Goal: Task Accomplishment & Management: Manage account settings

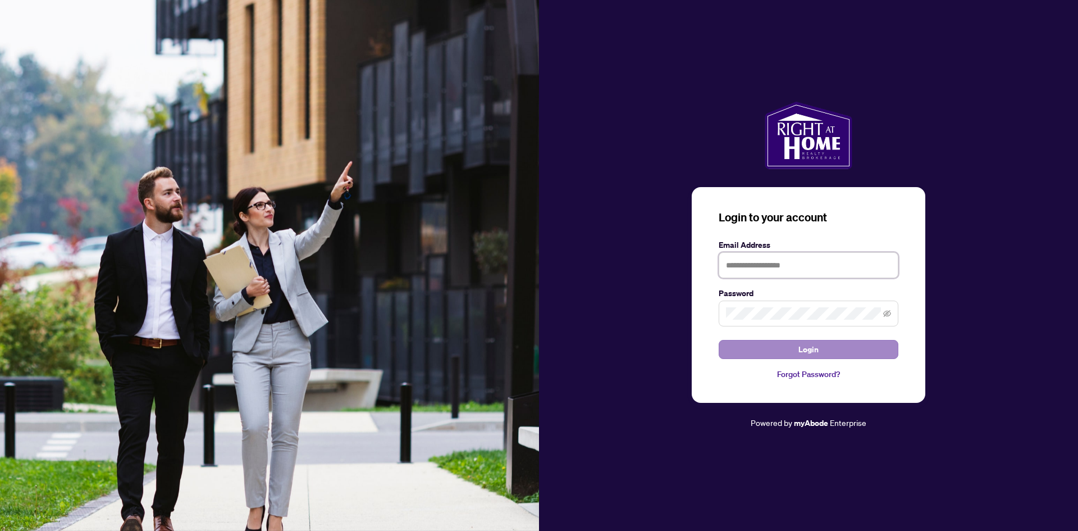
type input "**********"
click at [783, 351] on button "Login" at bounding box center [809, 349] width 180 height 19
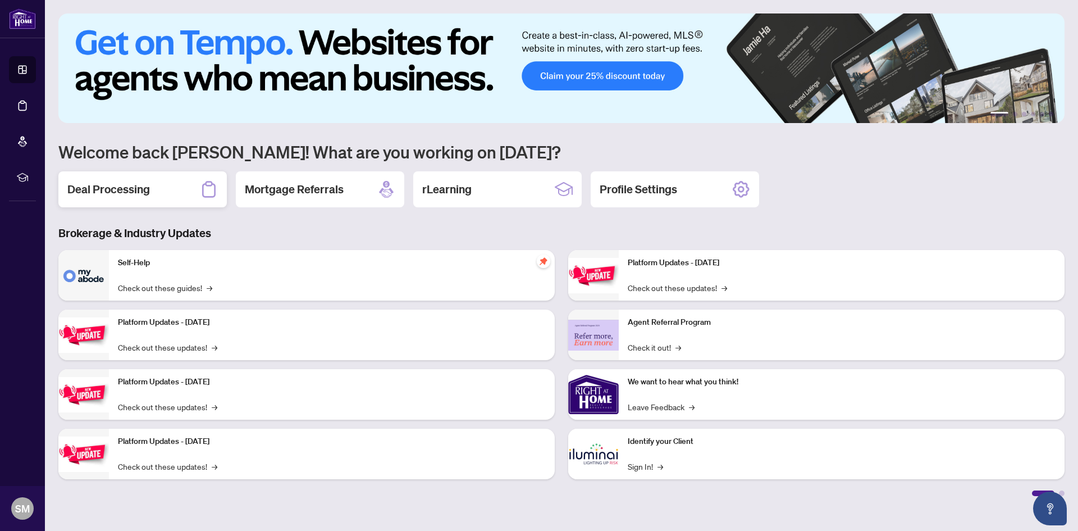
click at [102, 193] on h2 "Deal Processing" at bounding box center [108, 189] width 83 height 16
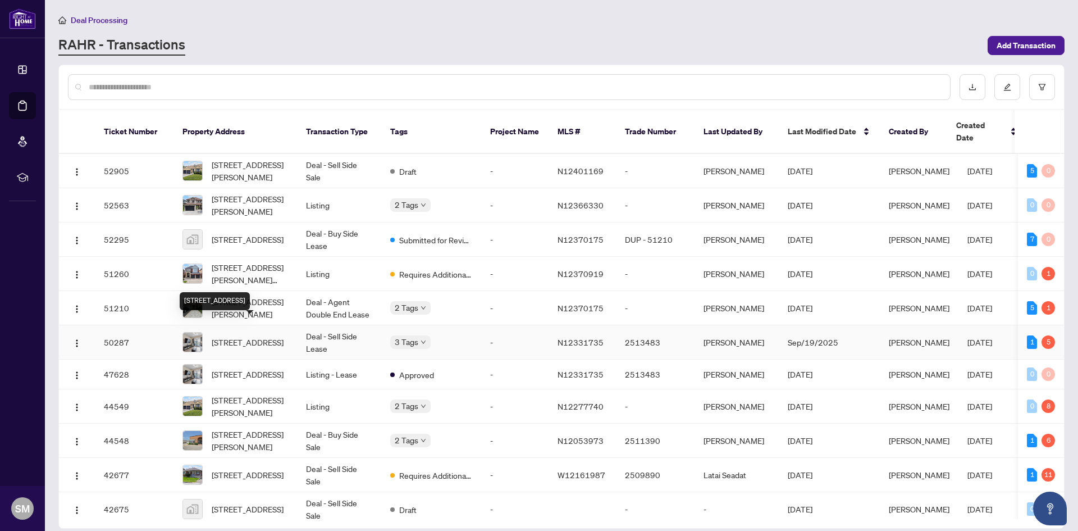
click at [266, 336] on span "[STREET_ADDRESS]" at bounding box center [248, 342] width 72 height 12
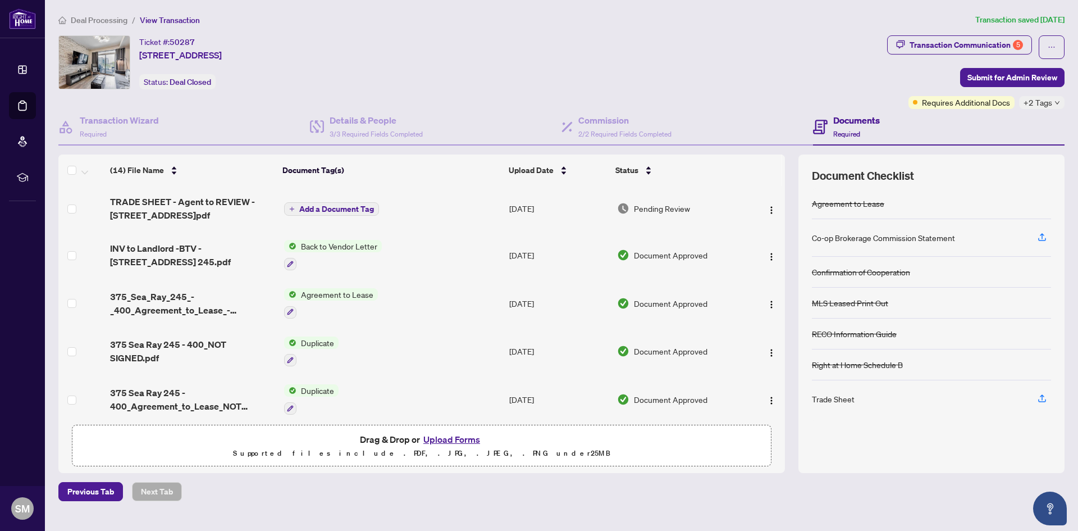
click at [321, 242] on span "Back to Vendor Letter" at bounding box center [338, 246] width 85 height 12
click at [325, 298] on span "Back to Vendor Letter" at bounding box center [323, 300] width 85 height 12
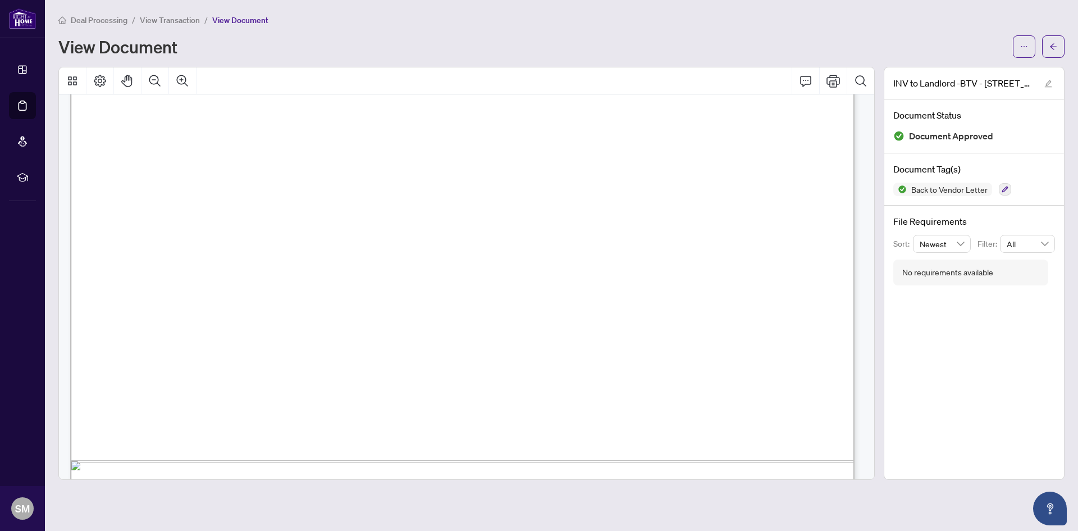
scroll to position [337, 0]
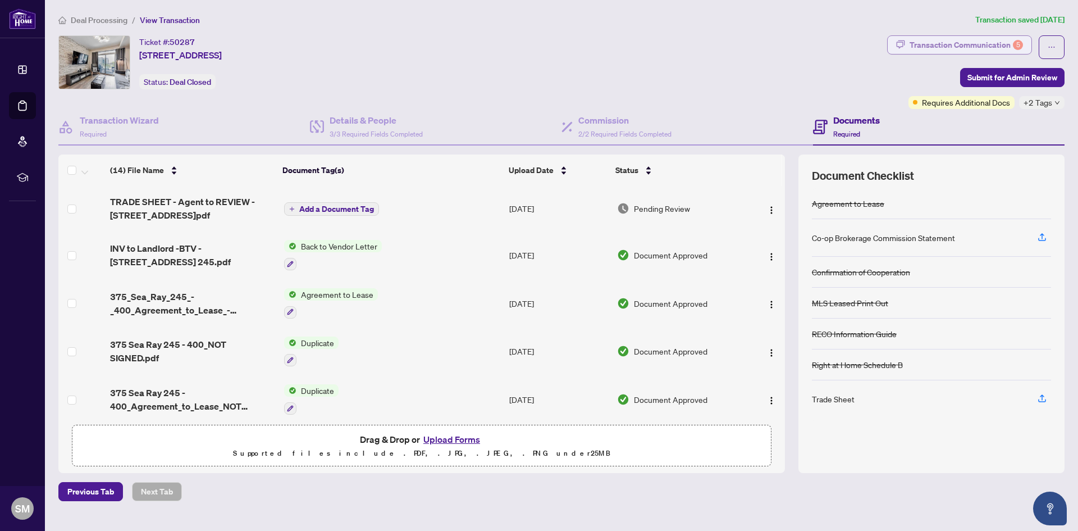
click at [936, 44] on div "Transaction Communication 5" at bounding box center [966, 45] width 113 height 18
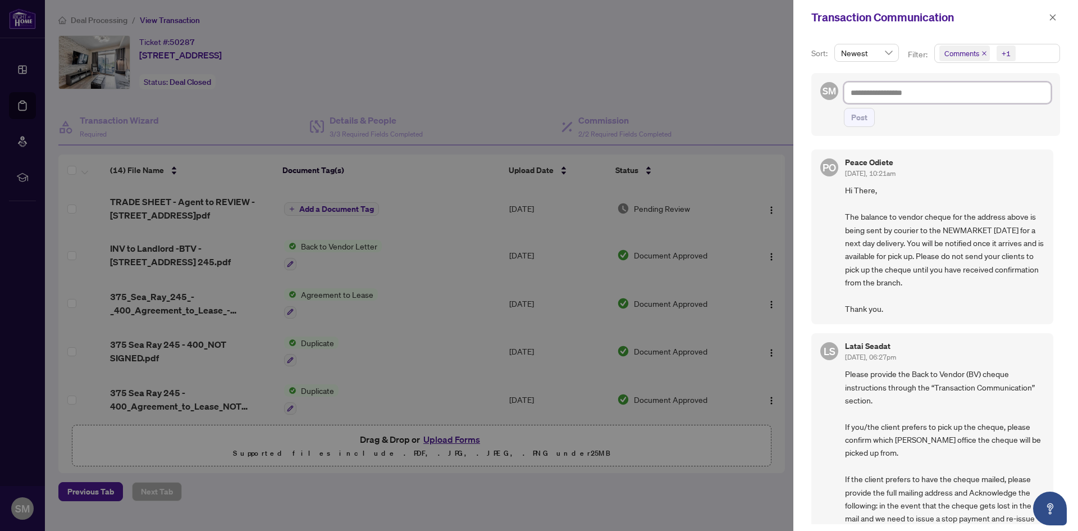
click at [859, 94] on textarea at bounding box center [947, 92] width 207 height 21
